Goal: Communication & Community: Answer question/provide support

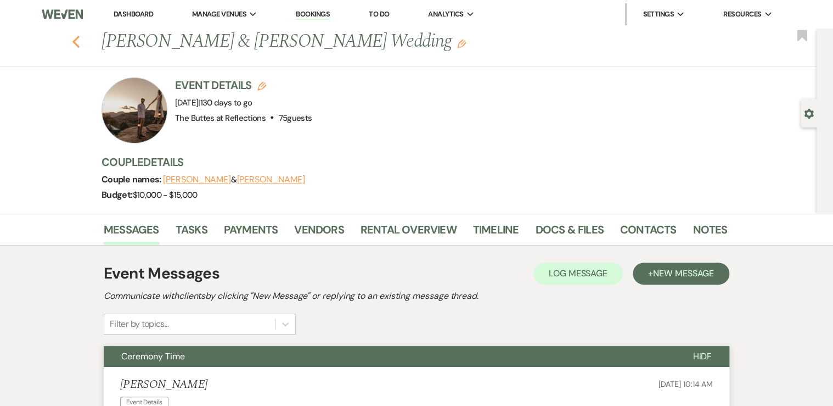
click at [79, 39] on use "button" at bounding box center [75, 42] width 7 height 12
select select "8"
select select "3"
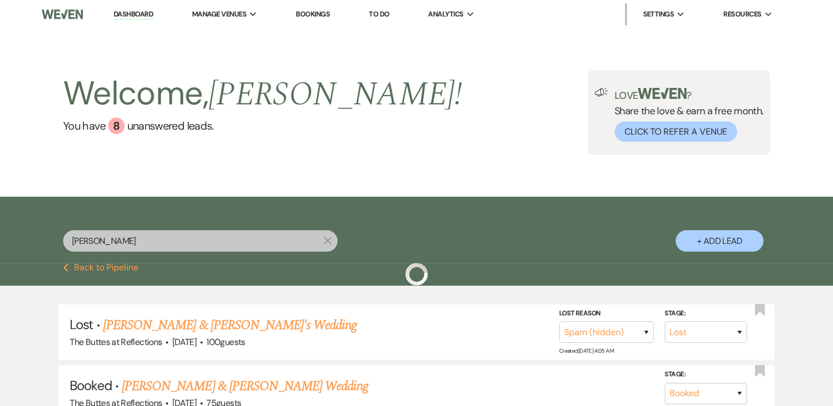
scroll to position [103, 0]
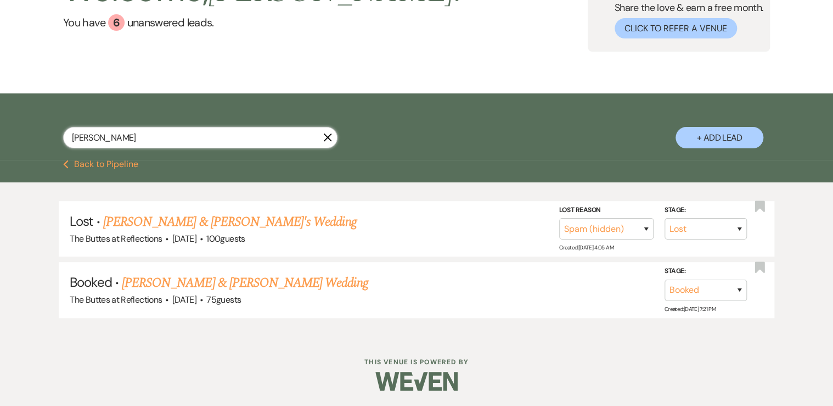
drag, startPoint x: 105, startPoint y: 138, endPoint x: 0, endPoint y: 116, distance: 107.6
click at [9, 126] on div "[PERSON_NAME] + Add Lead" at bounding box center [416, 126] width 833 height 67
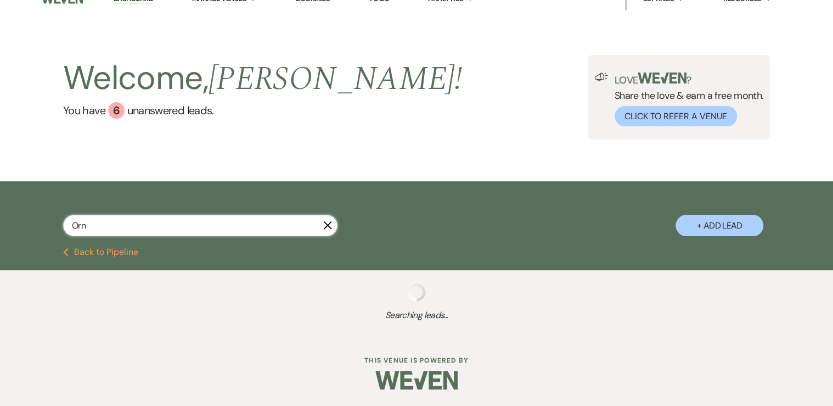
type input "Orne"
select select "8"
select select "2"
select select "8"
select select "5"
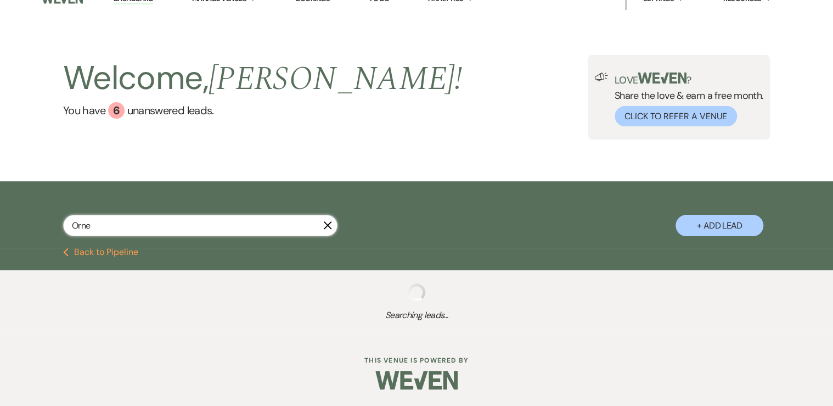
select select "8"
select select "5"
select select "8"
select select "5"
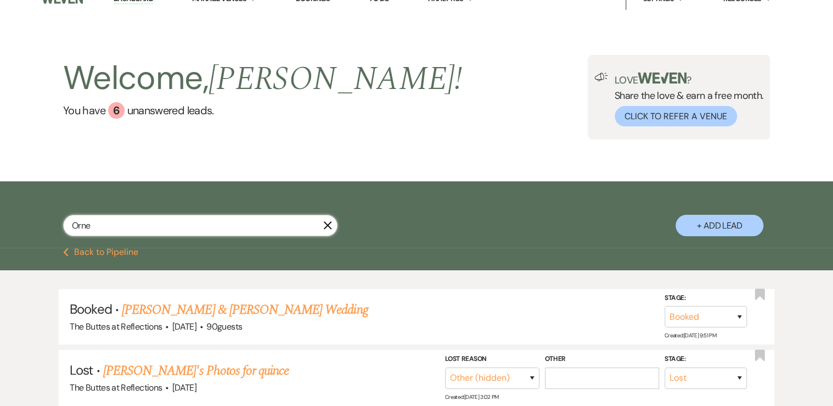
select select "8"
select select "2"
select select "8"
select select "5"
select select "8"
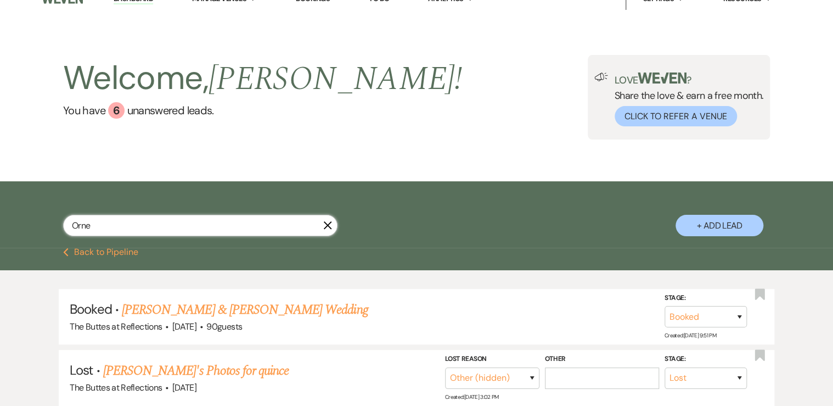
select select "5"
select select "8"
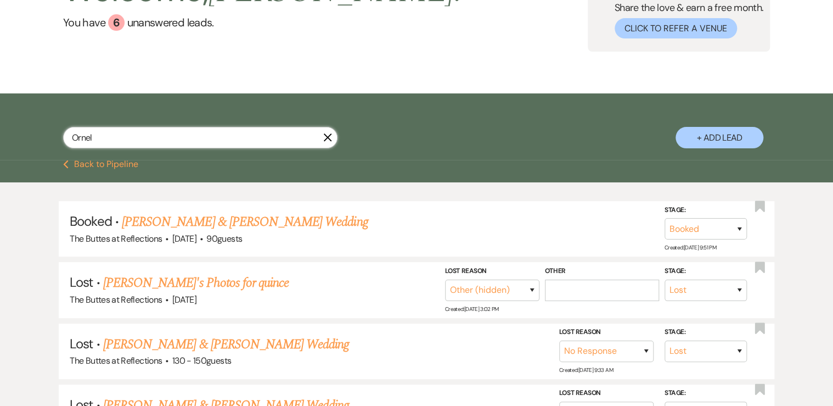
type input "[PERSON_NAME]"
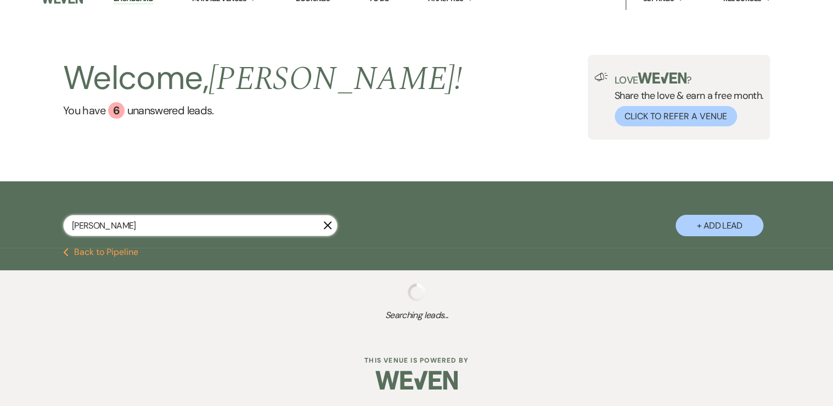
select select "8"
select select "5"
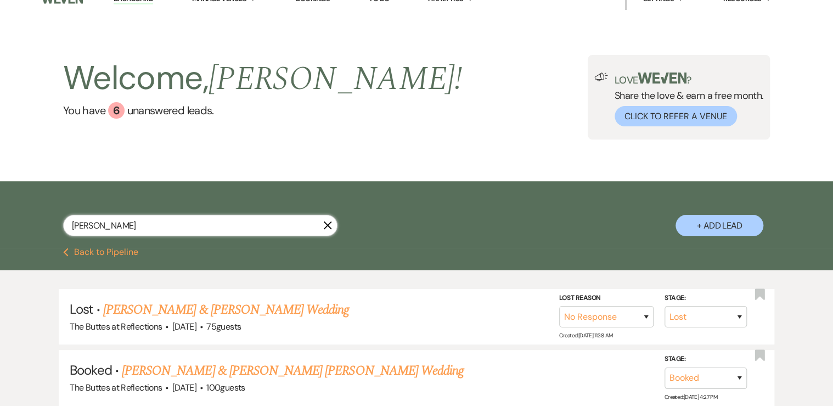
scroll to position [103, 0]
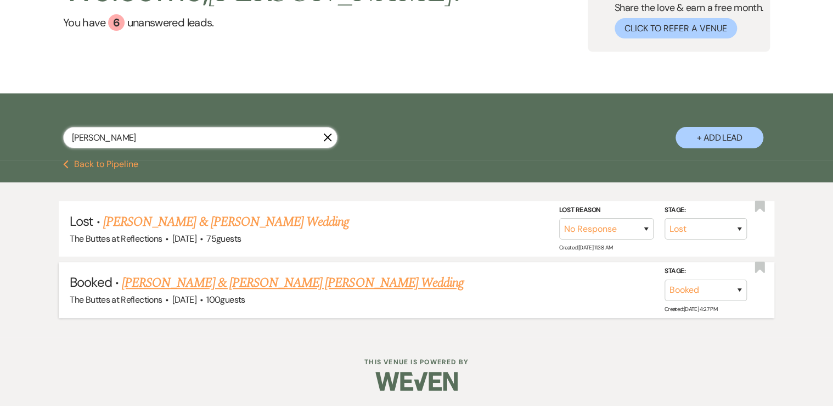
type input "[PERSON_NAME]"
click at [204, 282] on link "[PERSON_NAME] & [PERSON_NAME] [PERSON_NAME] Wedding" at bounding box center [293, 283] width 342 height 20
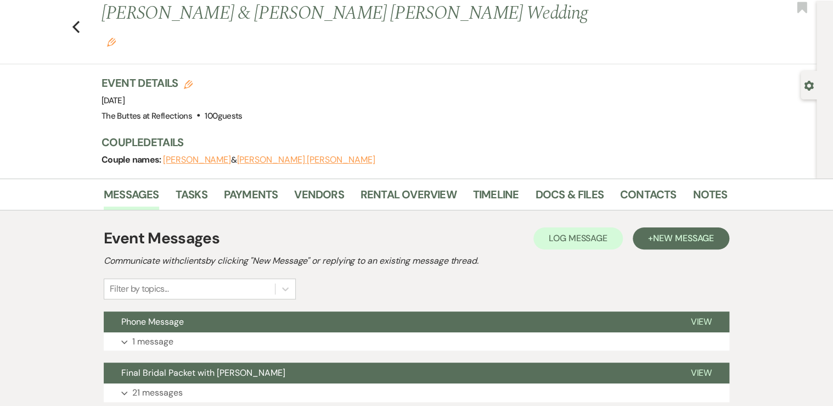
scroll to position [44, 0]
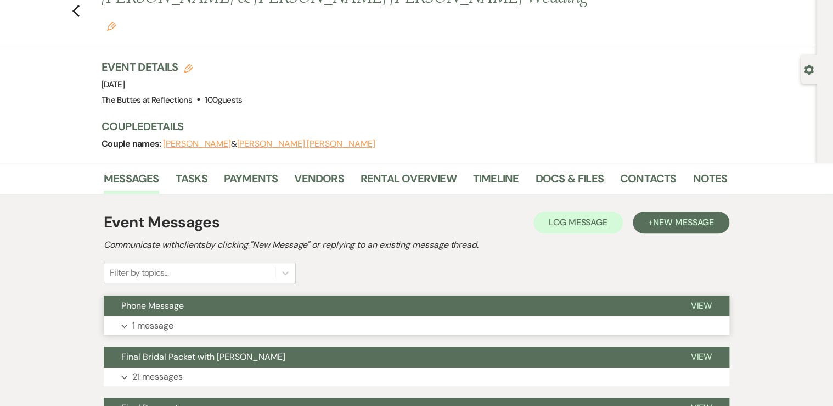
click at [169, 318] on p "1 message" at bounding box center [152, 325] width 41 height 14
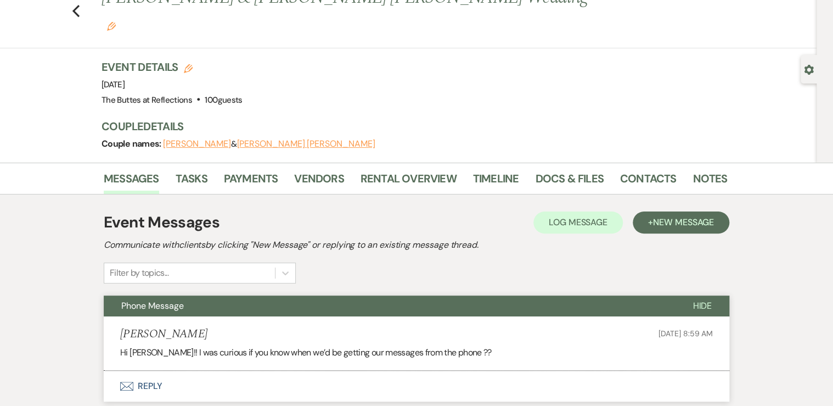
click at [149, 370] on button "Envelope Reply" at bounding box center [417, 385] width 626 height 31
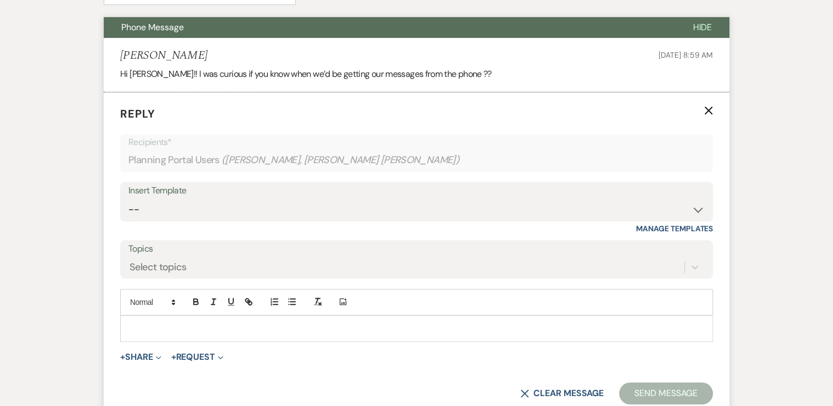
scroll to position [347, 0]
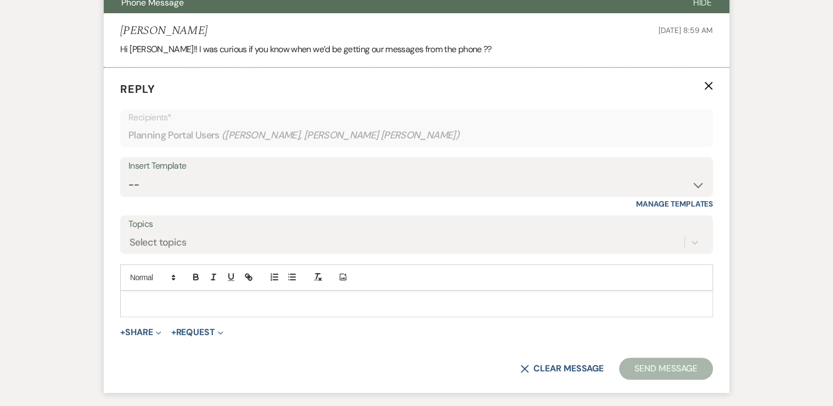
click at [149, 297] on p at bounding box center [416, 303] width 575 height 12
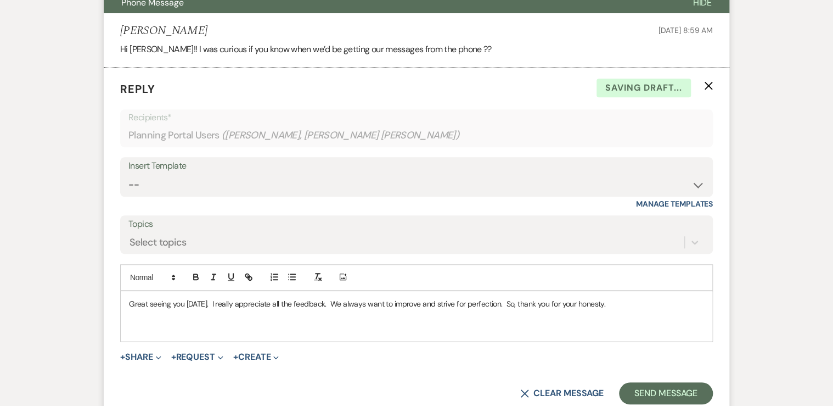
click at [609, 297] on p "Great seeing you [DATE]. I really appreciate all the feedback. We always want t…" at bounding box center [416, 303] width 575 height 12
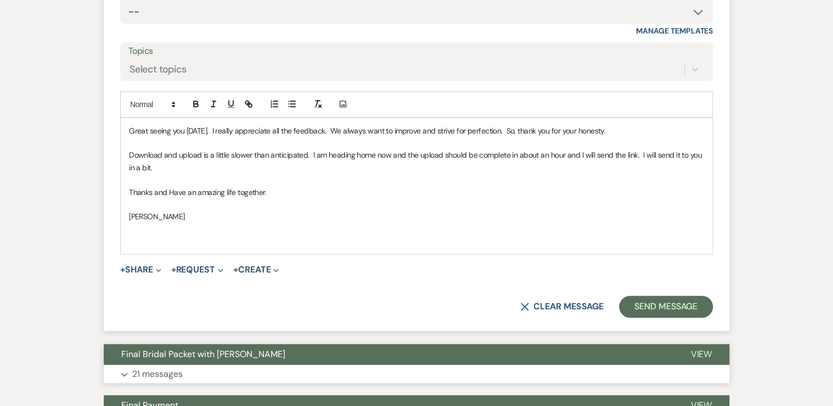
scroll to position [522, 0]
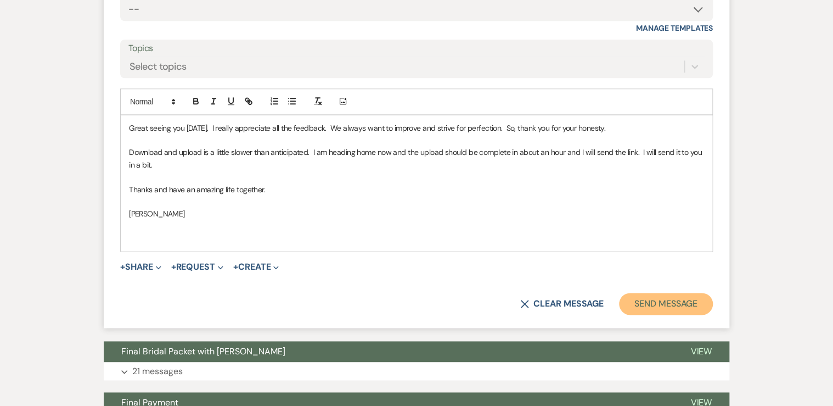
click at [667, 293] on button "Send Message" at bounding box center [666, 304] width 94 height 22
